Goal: Information Seeking & Learning: Learn about a topic

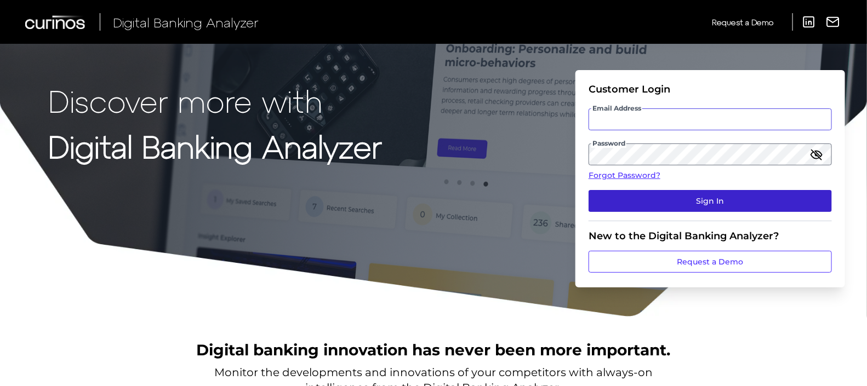
type input "[PERSON_NAME][EMAIL_ADDRESS][DOMAIN_NAME]"
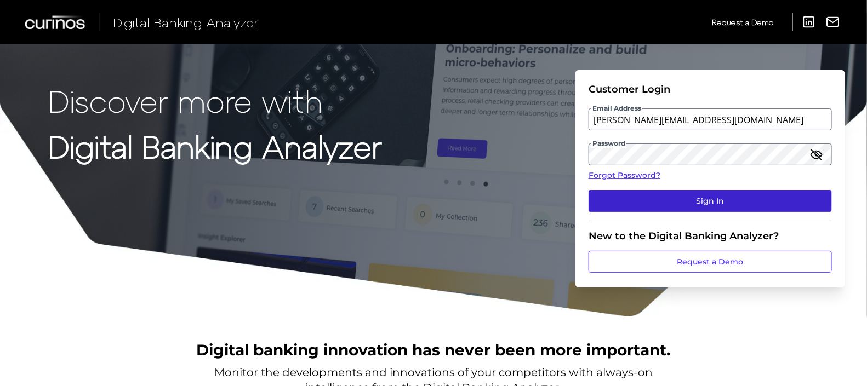
click at [727, 203] on button "Sign In" at bounding box center [709, 201] width 243 height 22
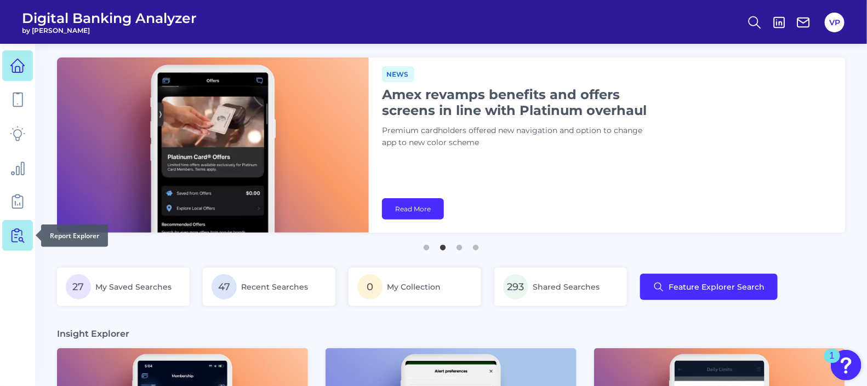
click at [16, 236] on icon at bounding box center [17, 235] width 15 height 15
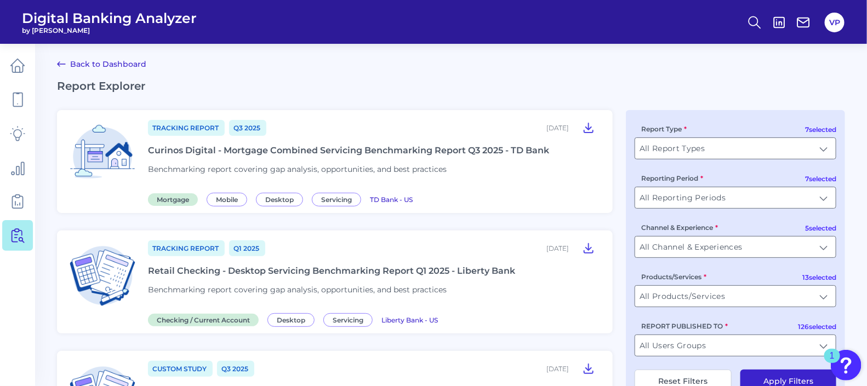
click at [321, 151] on div "Curinos Digital - Mortgage Combined Servicing Benchmarking Report Q3 2025 - TD …" at bounding box center [348, 150] width 401 height 10
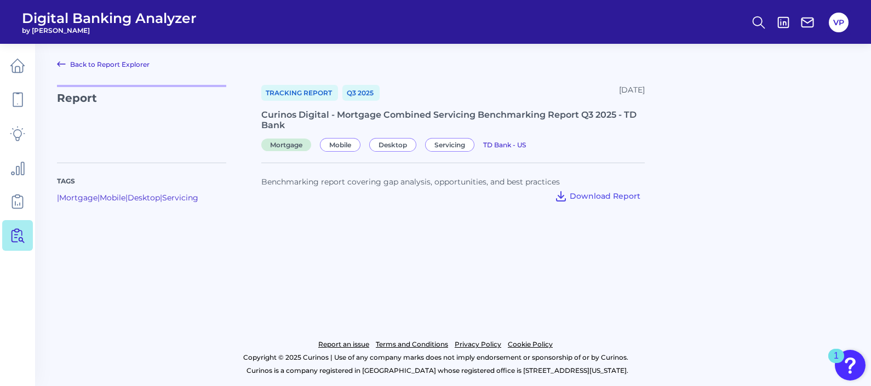
click at [810, 141] on div "Report Tracking Report Q3 [DATE], 2025 Curinos Digital - Mortgage Combined Serv…" at bounding box center [453, 117] width 792 height 65
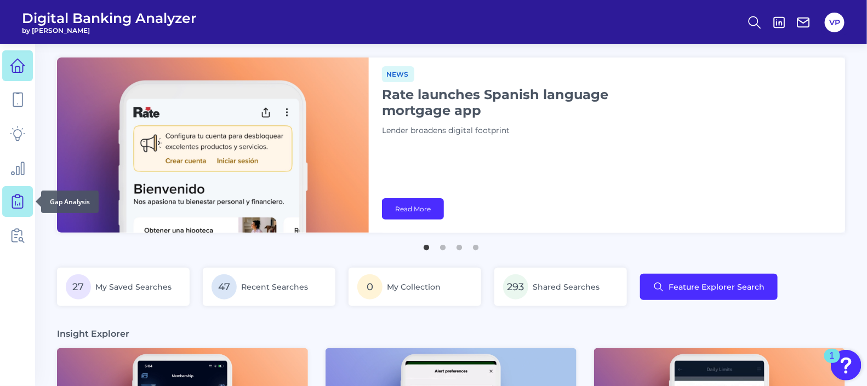
click at [13, 202] on icon at bounding box center [17, 201] width 15 height 15
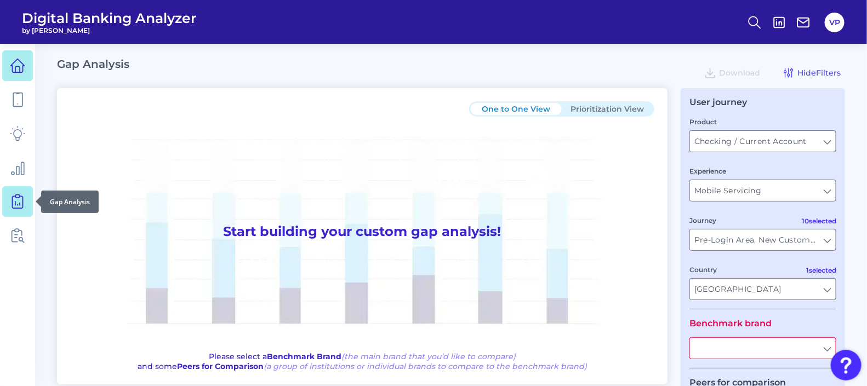
type input "All Journeys"
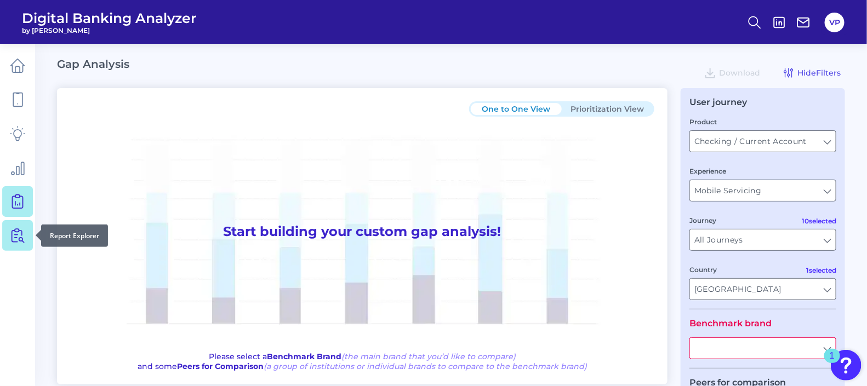
click at [14, 241] on icon at bounding box center [17, 235] width 15 height 15
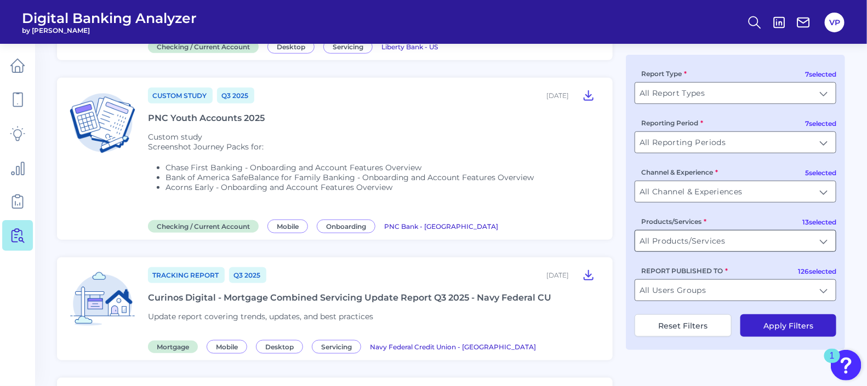
scroll to position [273, 0]
click at [824, 296] on input "All Users Groups" at bounding box center [735, 290] width 201 height 21
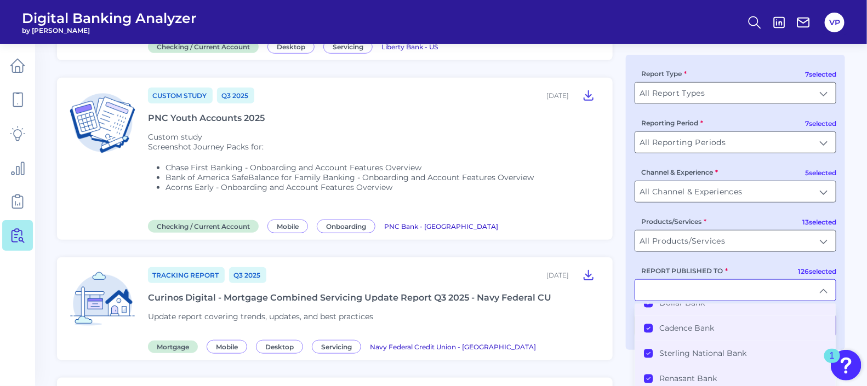
scroll to position [996, 0]
click at [728, 88] on input "All Report Types" at bounding box center [735, 93] width 201 height 21
type input "All Users Groups"
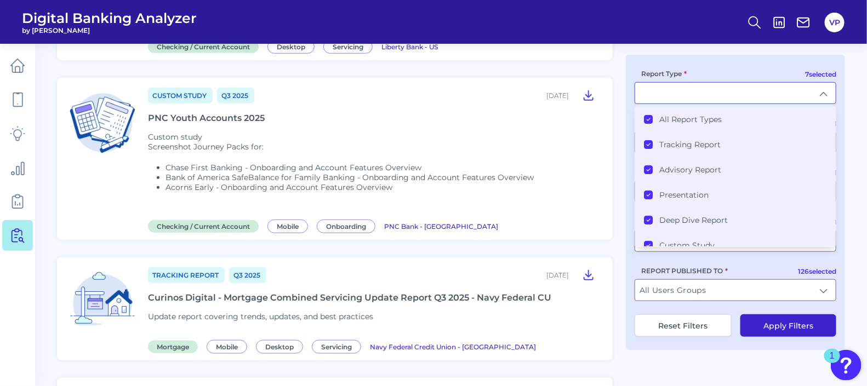
click at [650, 121] on icon at bounding box center [647, 119] width 5 height 5
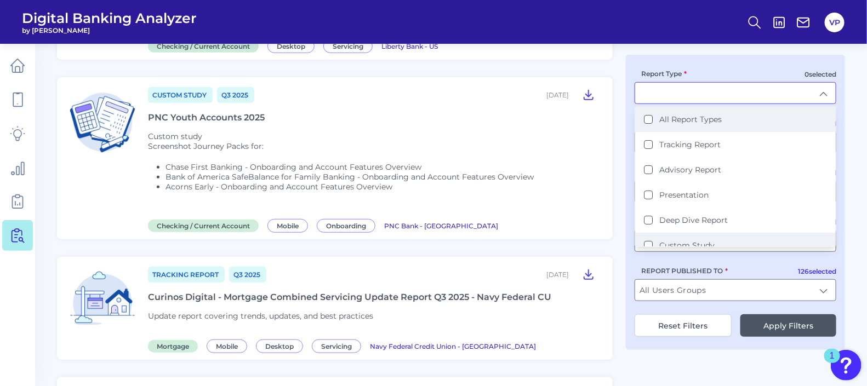
click at [646, 244] on Study "Custom Study" at bounding box center [648, 245] width 9 height 9
type input "Custom Study"
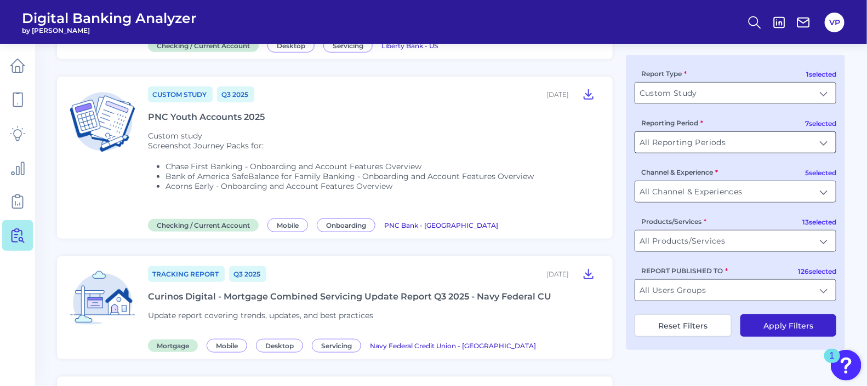
click at [813, 147] on input "All Reporting Periods" at bounding box center [735, 142] width 201 height 21
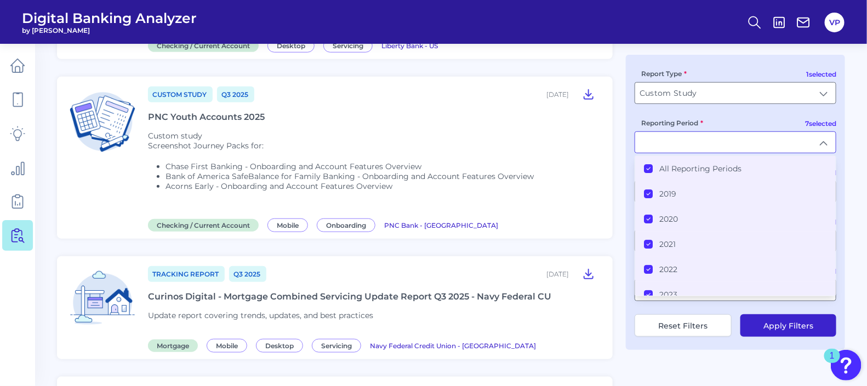
click at [818, 147] on input "Reporting Period" at bounding box center [735, 142] width 201 height 21
type input "All Reporting Periods"
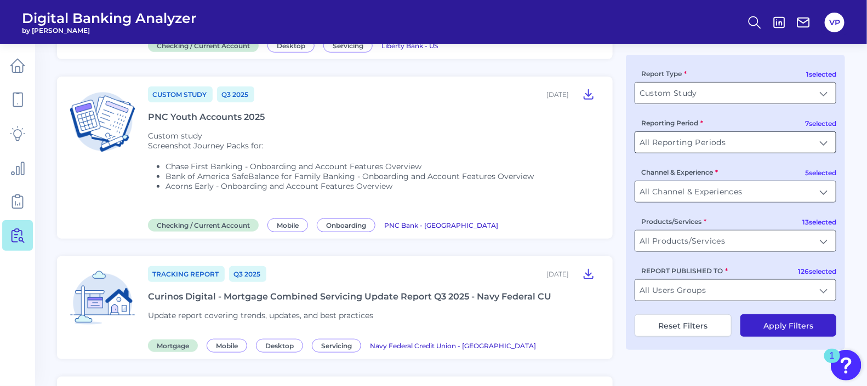
click at [818, 147] on input "All Reporting Periods" at bounding box center [735, 142] width 201 height 21
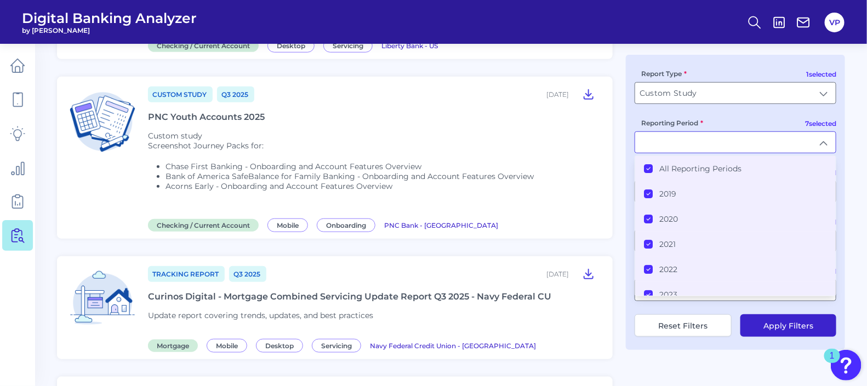
click at [652, 167] on Periods "All Reporting Periods" at bounding box center [648, 168] width 9 height 9
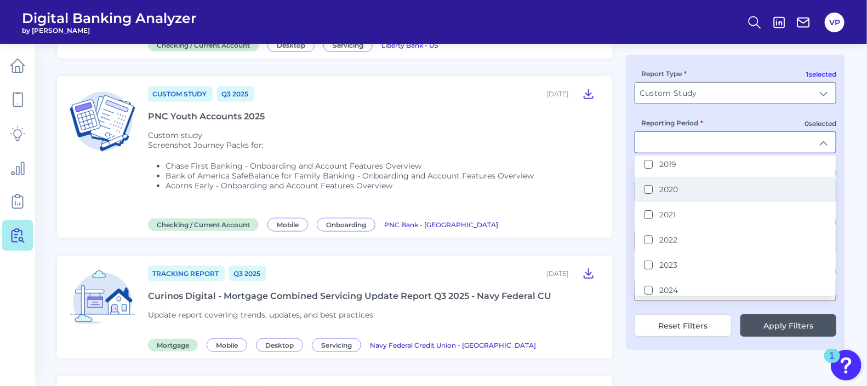
scroll to position [56, 0]
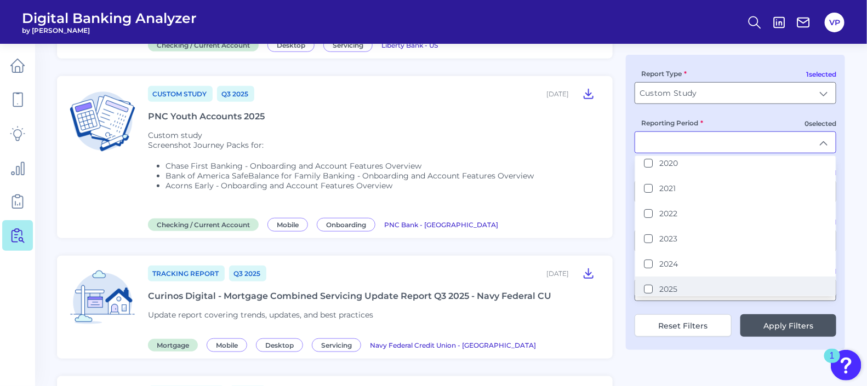
drag, startPoint x: 651, startPoint y: 292, endPoint x: 645, endPoint y: 293, distance: 5.5
click at [646, 293] on li "2025" at bounding box center [735, 289] width 201 height 25
type input "2025"
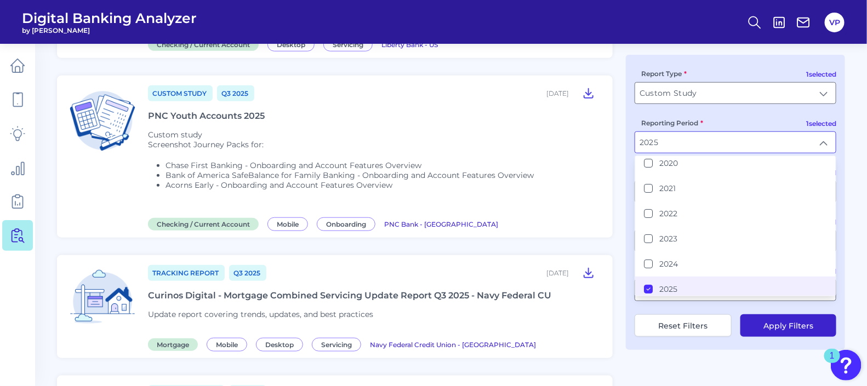
click at [785, 329] on button "Apply Filters" at bounding box center [788, 325] width 96 height 22
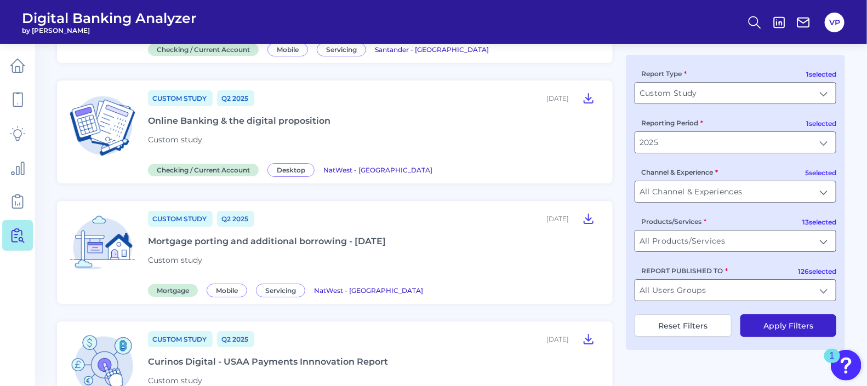
scroll to position [1540, 0]
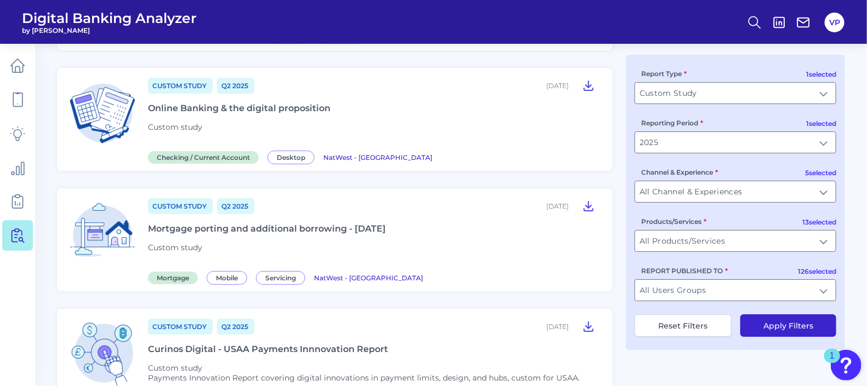
drag, startPoint x: 255, startPoint y: 213, endPoint x: 250, endPoint y: 216, distance: 6.2
drag, startPoint x: 250, startPoint y: 216, endPoint x: 205, endPoint y: 216, distance: 44.4
click at [205, 224] on div "Mortgage porting and additional borrowing - May 2025" at bounding box center [267, 229] width 238 height 10
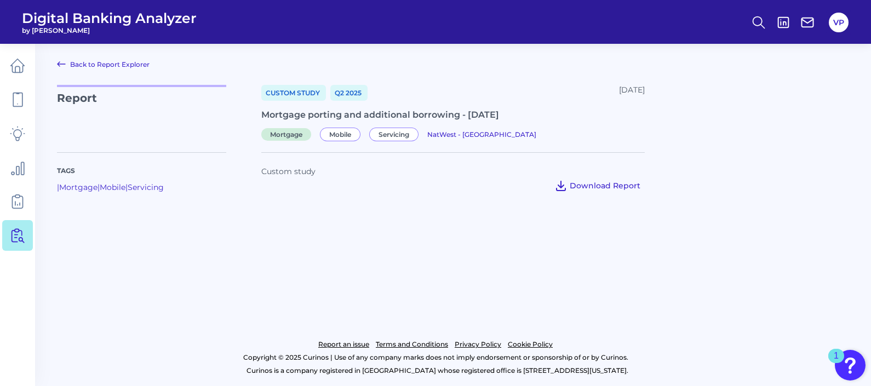
click at [602, 186] on span "Download Report" at bounding box center [605, 186] width 71 height 10
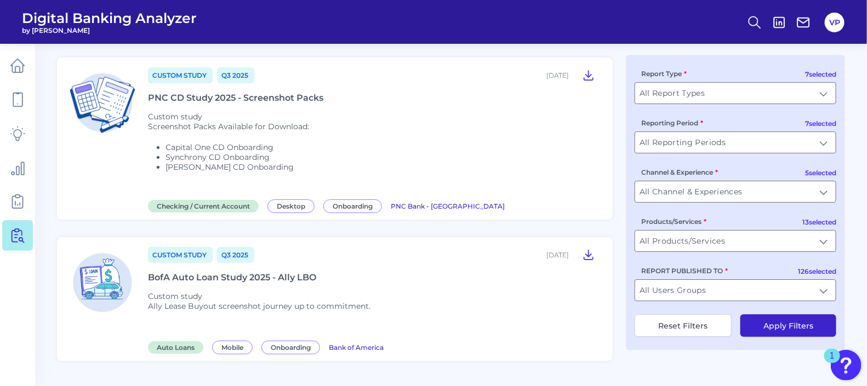
scroll to position [1498, 0]
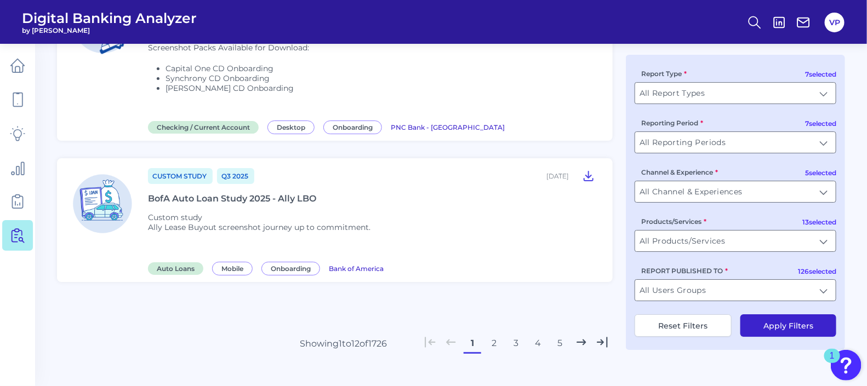
click at [497, 335] on button "2" at bounding box center [494, 344] width 18 height 18
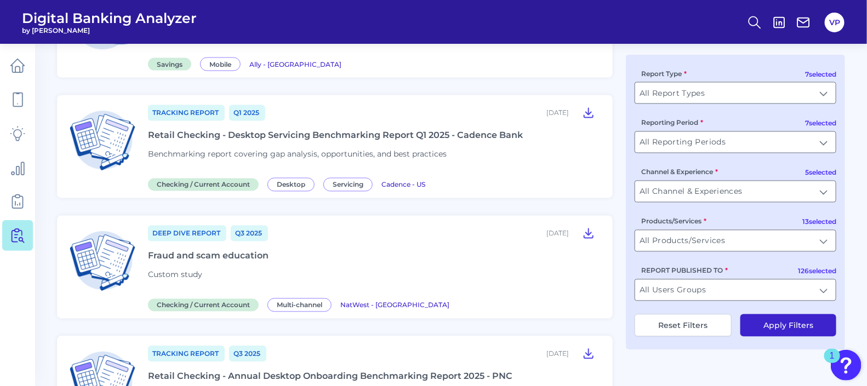
scroll to position [751, 0]
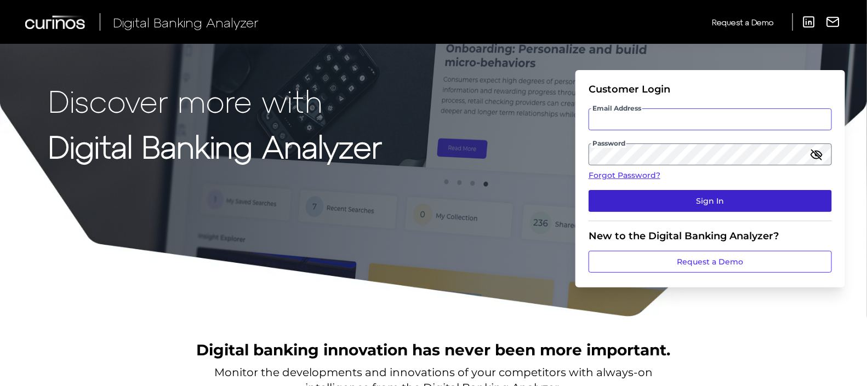
type input "vanessa.price@curinos.com"
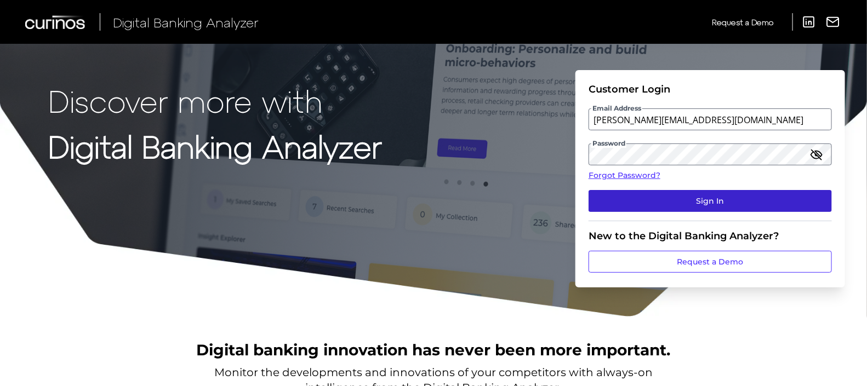
click at [752, 197] on button "Sign In" at bounding box center [709, 201] width 243 height 22
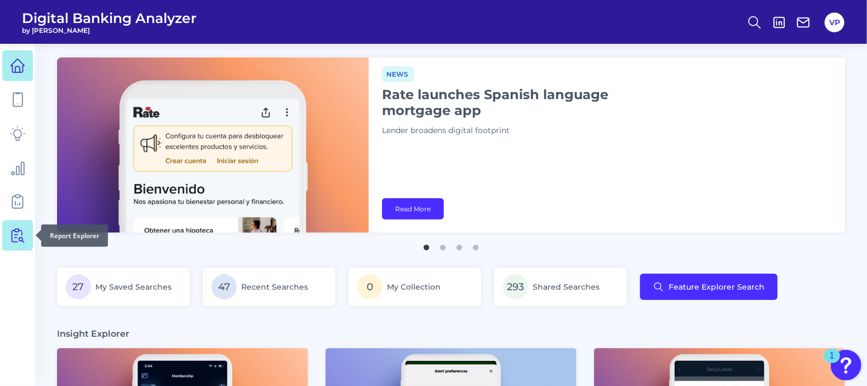
click at [19, 234] on icon at bounding box center [17, 235] width 15 height 15
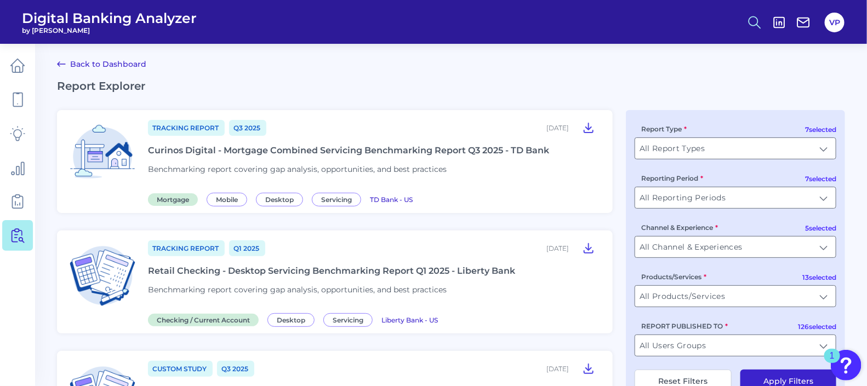
click at [756, 18] on icon at bounding box center [754, 22] width 15 height 15
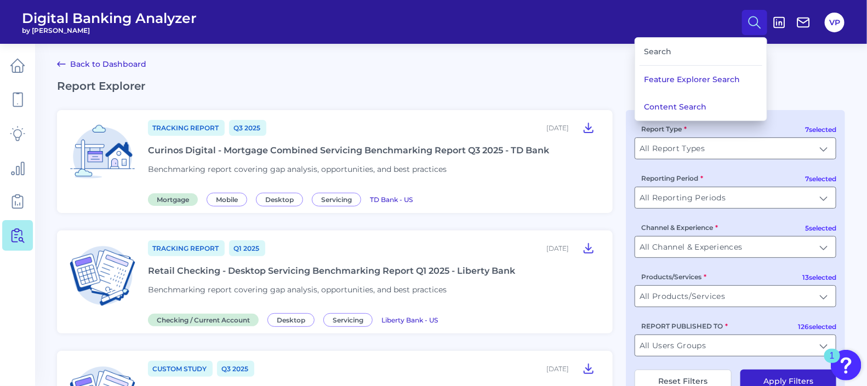
click at [731, 49] on div "Search" at bounding box center [700, 52] width 123 height 28
click at [449, 79] on h2 "Report Explorer" at bounding box center [451, 85] width 788 height 13
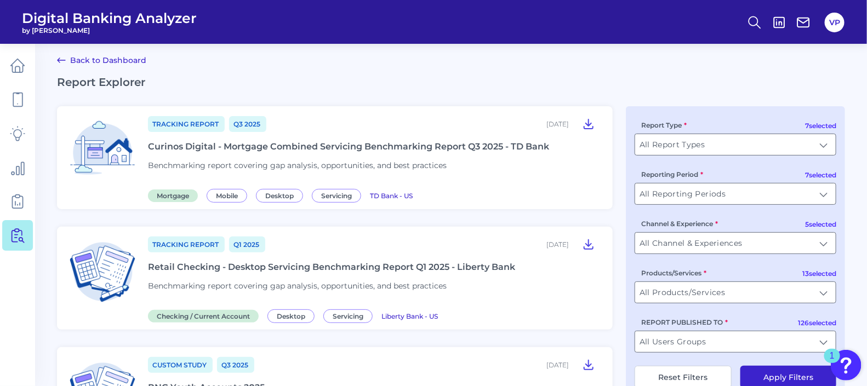
scroll to position [136, 0]
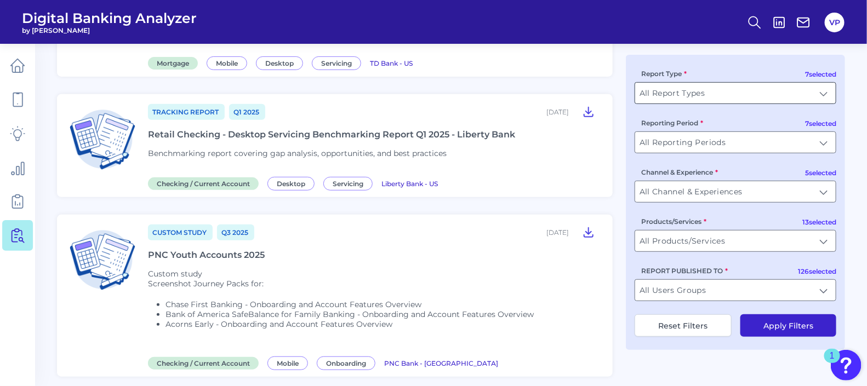
click at [805, 86] on input "All Report Types" at bounding box center [735, 93] width 201 height 21
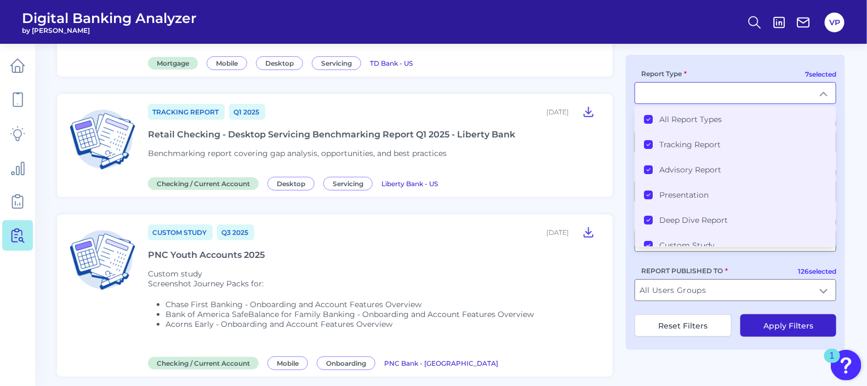
click at [805, 85] on input "Report Type" at bounding box center [735, 93] width 201 height 21
type input "All Report Types"
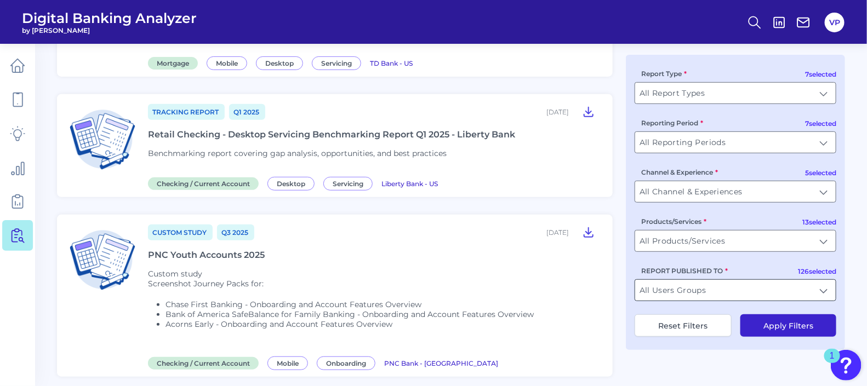
drag, startPoint x: 828, startPoint y: 291, endPoint x: 819, endPoint y: 298, distance: 11.4
click at [827, 291] on input "All Users Groups" at bounding box center [735, 290] width 201 height 21
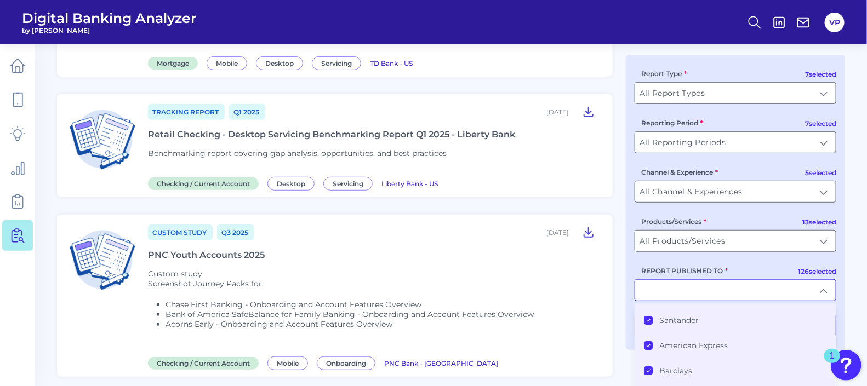
scroll to position [0, 0]
click at [657, 318] on div "All Users Groups" at bounding box center [683, 317] width 79 height 10
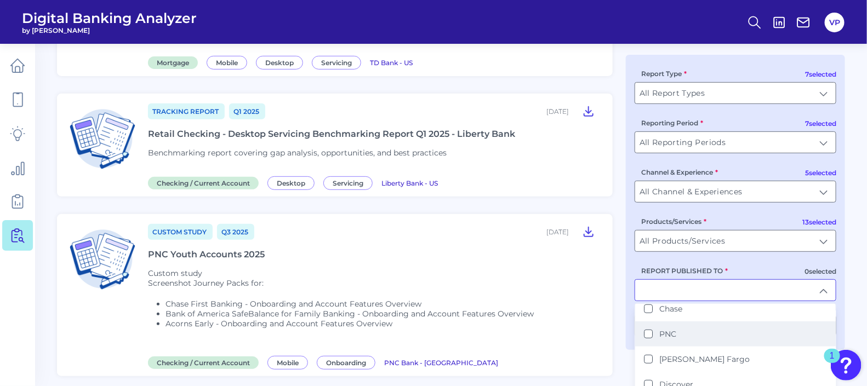
scroll to position [342, 0]
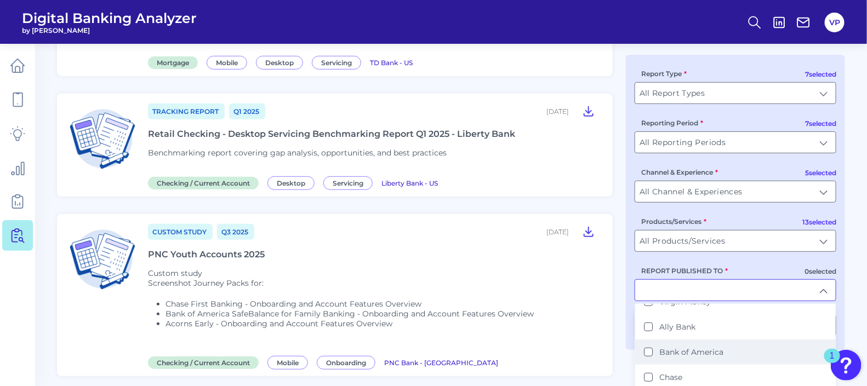
click at [704, 347] on label "Bank of America" at bounding box center [691, 352] width 64 height 10
type input "Bank of America"
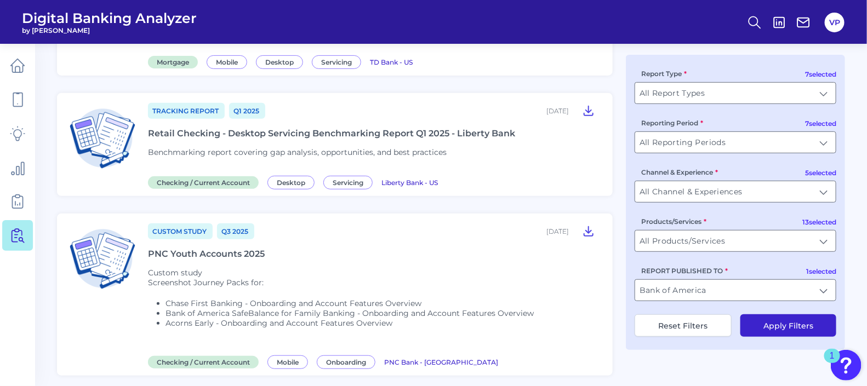
click at [806, 328] on button "Apply Filters" at bounding box center [788, 325] width 96 height 22
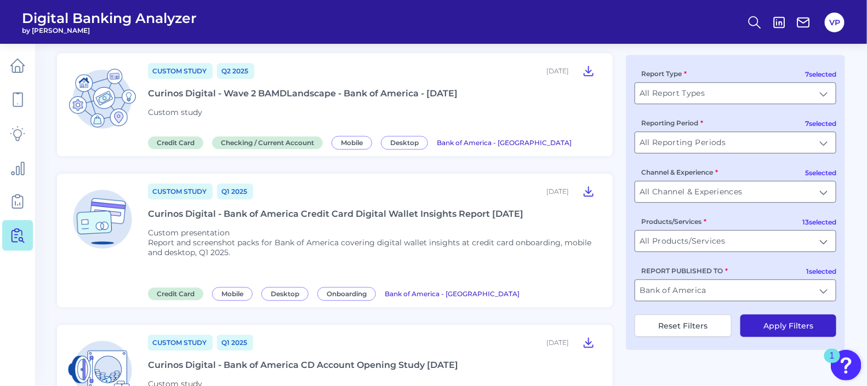
scroll to position [1062, 0]
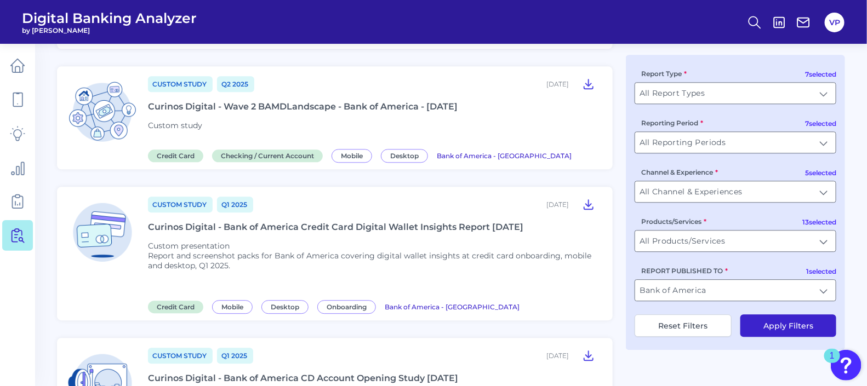
click at [294, 222] on div "Curinos Digital - Bank of America Credit Card Digital Wallet Insights Report Ma…" at bounding box center [335, 227] width 375 height 10
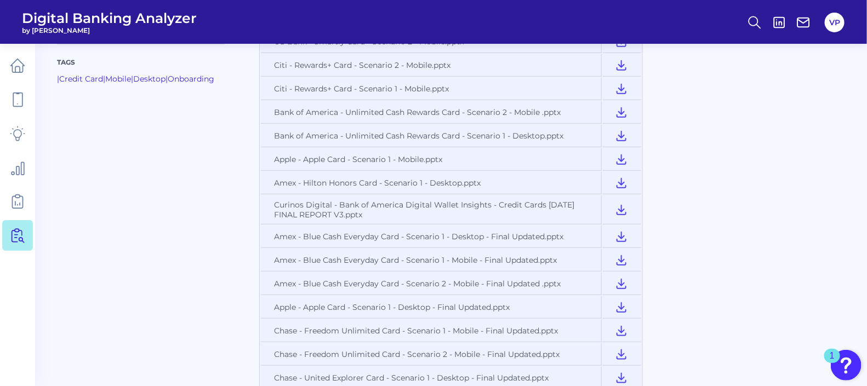
scroll to position [342, 0]
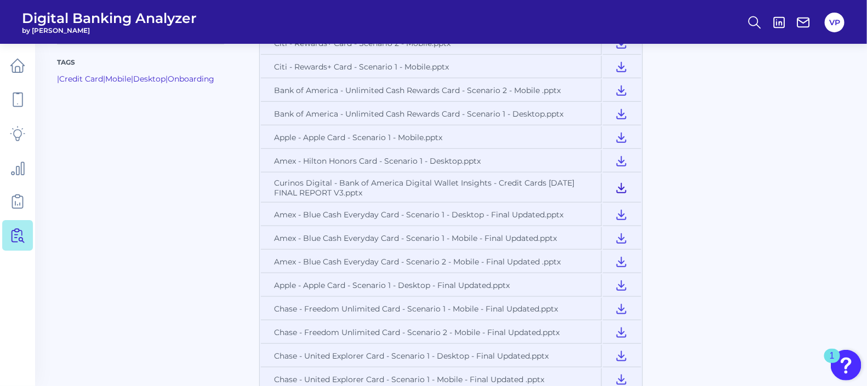
click at [624, 194] on icon at bounding box center [621, 187] width 13 height 13
drag, startPoint x: 836, startPoint y: 107, endPoint x: 822, endPoint y: 102, distance: 15.1
click at [837, 106] on div at bounding box center [744, 177] width 202 height 760
